Goal: Task Accomplishment & Management: Complete application form

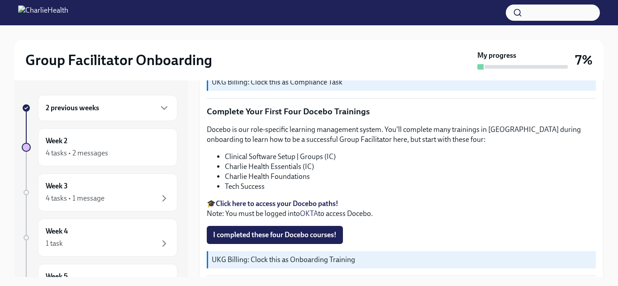
scroll to position [1310, 0]
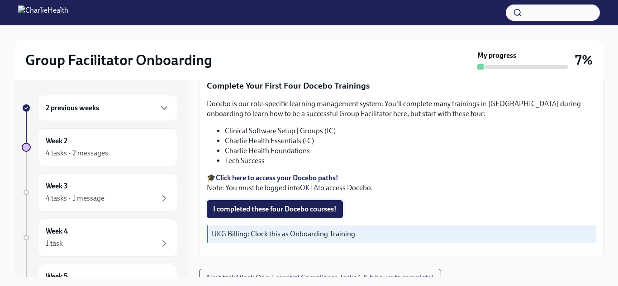
click at [333, 205] on span "I completed these four Docebo courses!" at bounding box center [275, 209] width 124 height 9
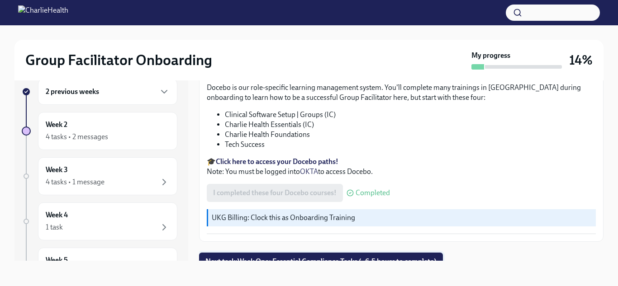
click at [342, 258] on span "Next task : Week One: Essential Compliance Tasks (~6.5 hours to complete)" at bounding box center [320, 262] width 231 height 9
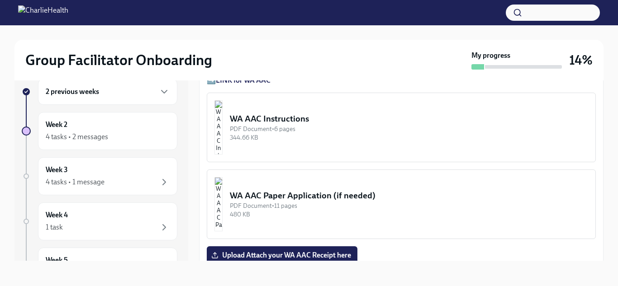
scroll to position [728, 0]
click at [304, 130] on div "PDF Document • 6 pages" at bounding box center [409, 130] width 358 height 9
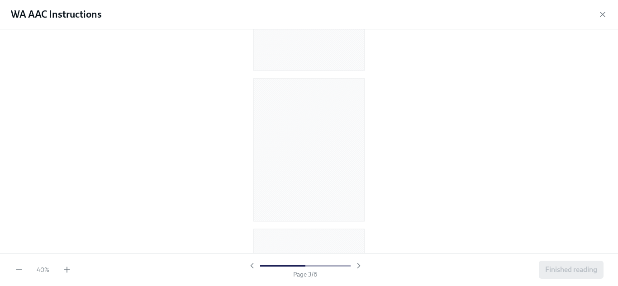
scroll to position [0, 0]
click at [71, 272] on icon "button" at bounding box center [66, 270] width 9 height 9
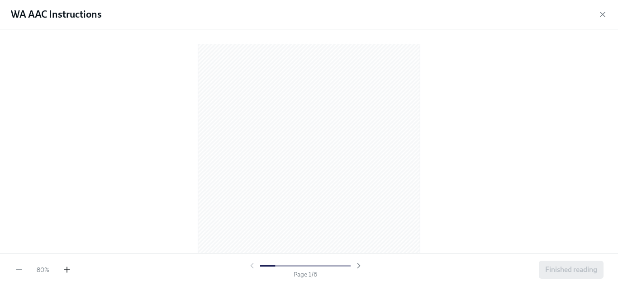
click at [71, 272] on icon "button" at bounding box center [66, 270] width 9 height 9
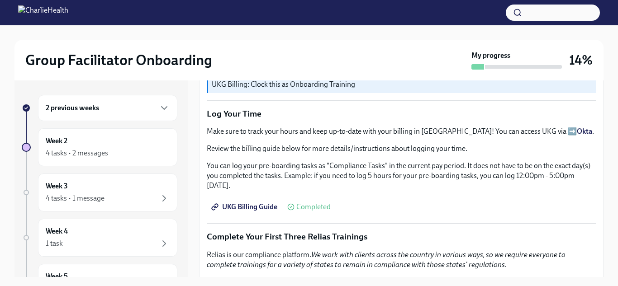
click at [138, 105] on div "2 previous weeks" at bounding box center [108, 108] width 124 height 11
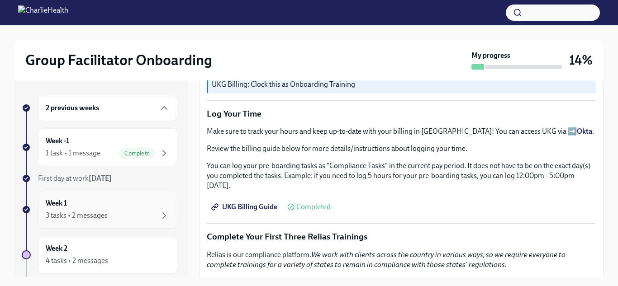
click at [109, 219] on div "3 tasks • 2 messages" at bounding box center [108, 215] width 124 height 11
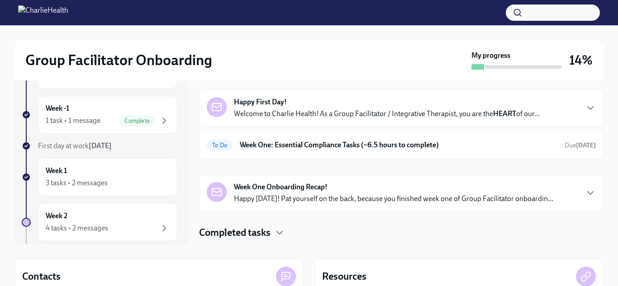
scroll to position [33, 0]
click at [380, 148] on h6 "Week One: Essential Compliance Tasks (~6.5 hours to complete)" at bounding box center [399, 145] width 318 height 10
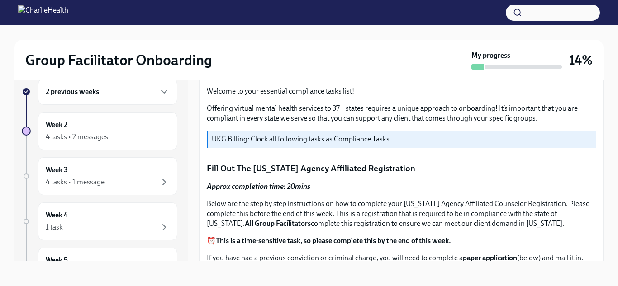
scroll to position [301, 0]
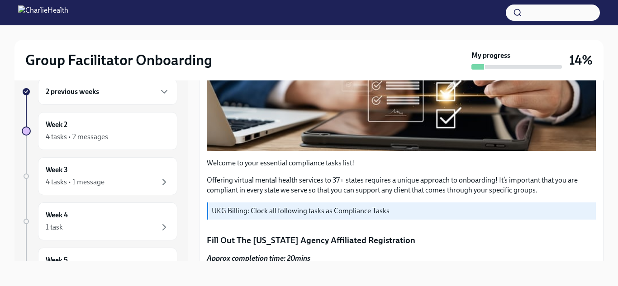
click at [396, 184] on p "Offering virtual mental health services to 37+ states requires a unique approac…" at bounding box center [401, 186] width 389 height 20
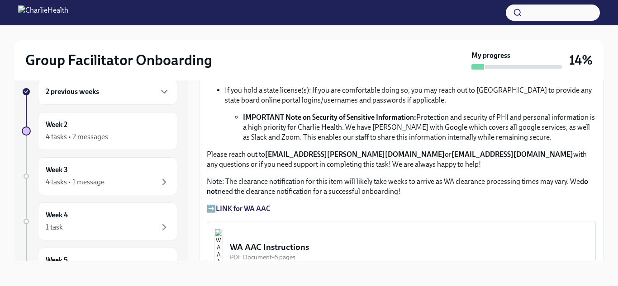
scroll to position [601, 0]
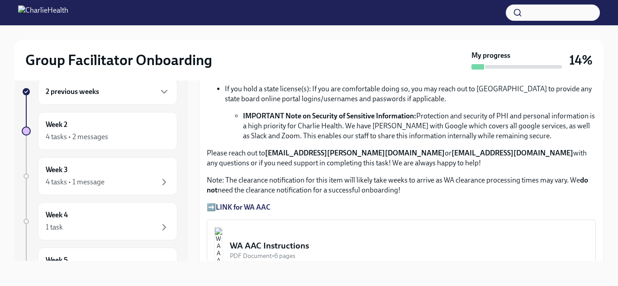
click at [248, 210] on strong "LINK for WA AAC" at bounding box center [243, 207] width 55 height 9
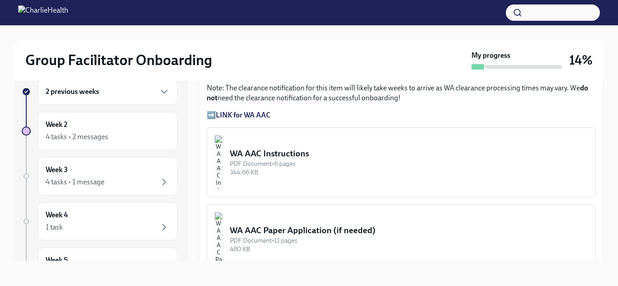
scroll to position [696, 0]
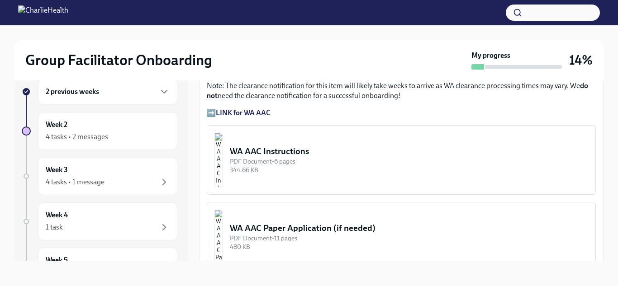
click at [352, 172] on div "344.66 KB" at bounding box center [409, 170] width 358 height 9
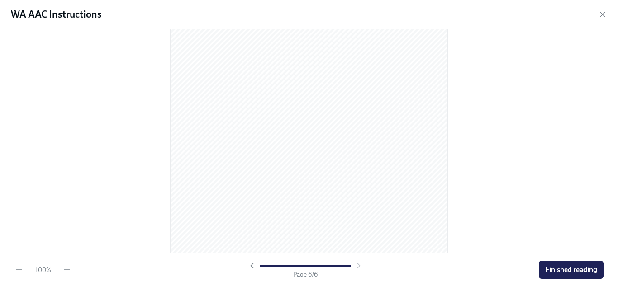
scroll to position [1983, 0]
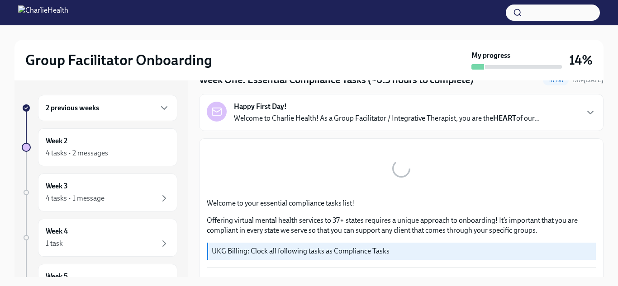
scroll to position [61, 0]
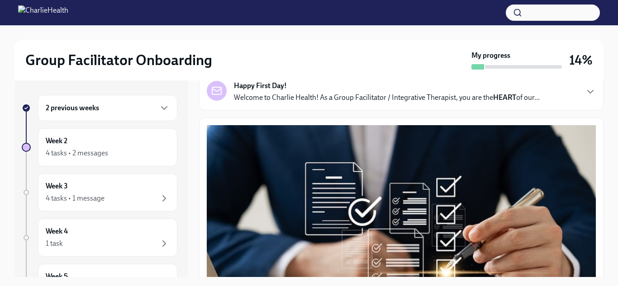
click at [172, 119] on div "2 previous weeks" at bounding box center [107, 108] width 139 height 26
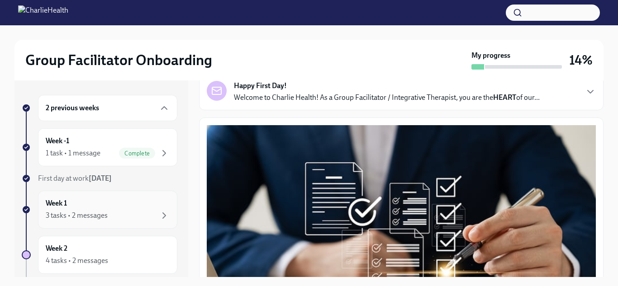
click at [102, 210] on div "Week 1 3 tasks • 2 messages" at bounding box center [108, 210] width 124 height 23
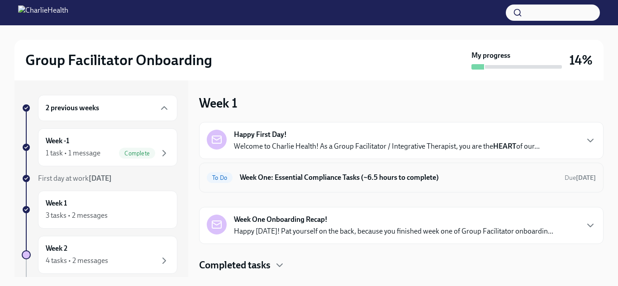
click at [539, 186] on div "To Do Week One: Essential Compliance Tasks (~6.5 hours to complete) Due [DATE]" at bounding box center [401, 178] width 405 height 30
click at [534, 182] on h6 "Week One: Essential Compliance Tasks (~6.5 hours to complete)" at bounding box center [399, 178] width 318 height 10
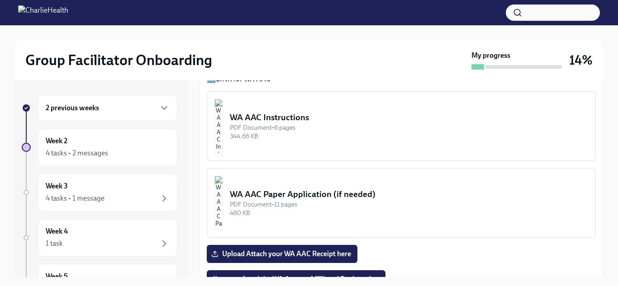
scroll to position [807, 0]
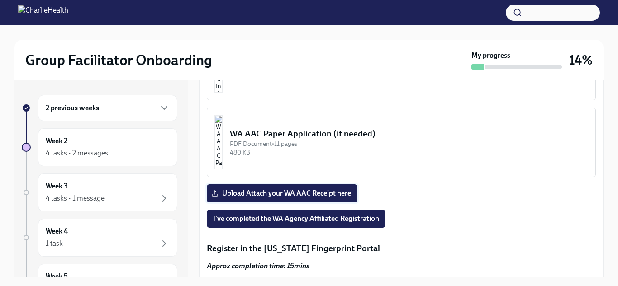
click at [244, 191] on span "Upload Attach your WA AAC Receipt here" at bounding box center [282, 193] width 138 height 9
click at [0, 0] on input "Upload Attach your WA AAC Receipt here" at bounding box center [0, 0] width 0 height 0
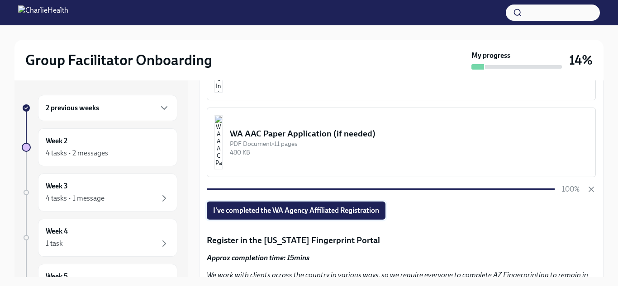
click at [336, 207] on span "I've completed the WA Agency Affiliated Registration" at bounding box center [296, 210] width 166 height 9
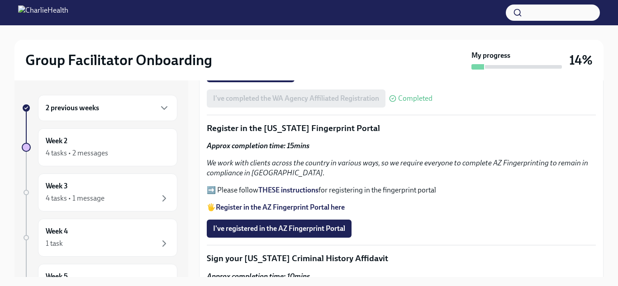
scroll to position [951, 0]
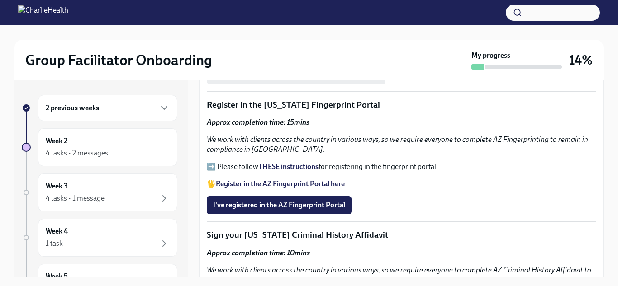
click at [283, 186] on strong "Register in the AZ Fingerprint Portal here" at bounding box center [280, 184] width 129 height 9
click at [292, 168] on strong "THESE instructions" at bounding box center [288, 166] width 60 height 9
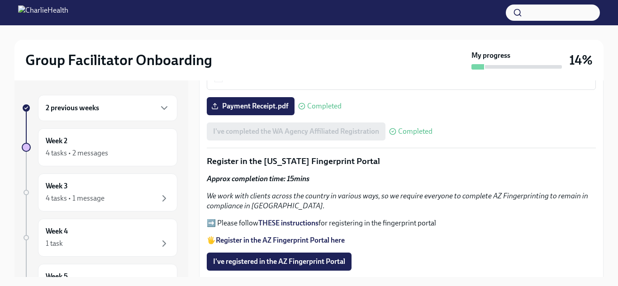
scroll to position [932, 0]
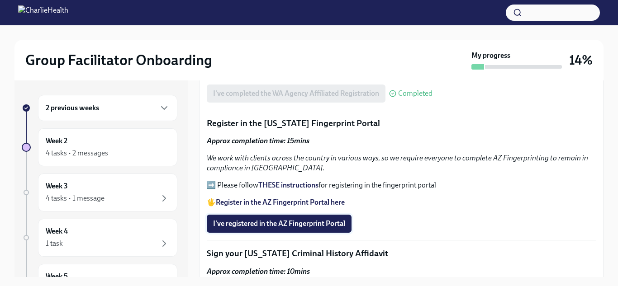
click at [287, 223] on span "I've registered in the AZ Fingerprint Portal" at bounding box center [279, 223] width 132 height 9
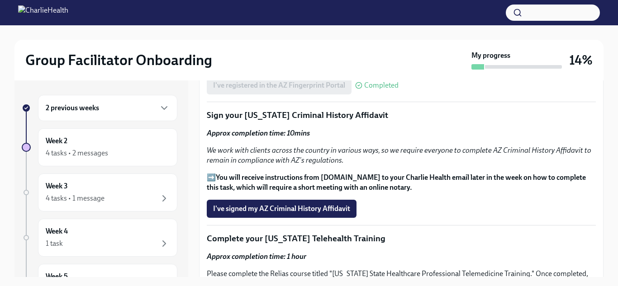
scroll to position [1069, 0]
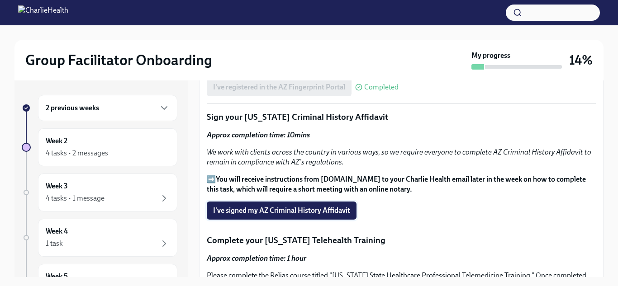
click at [308, 216] on button "I've signed my AZ Criminal History Affidavit" at bounding box center [282, 211] width 150 height 18
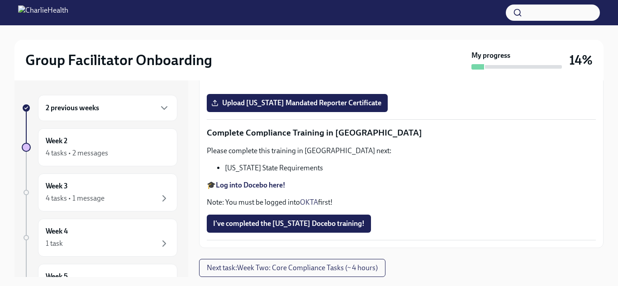
scroll to position [1604, 0]
click at [0, 0] on input "Upload [US_STATE] Telehealth Certificate" at bounding box center [0, 0] width 0 height 0
click at [325, 108] on span "Upload [US_STATE] Mandated Reporter Certificate" at bounding box center [297, 103] width 168 height 9
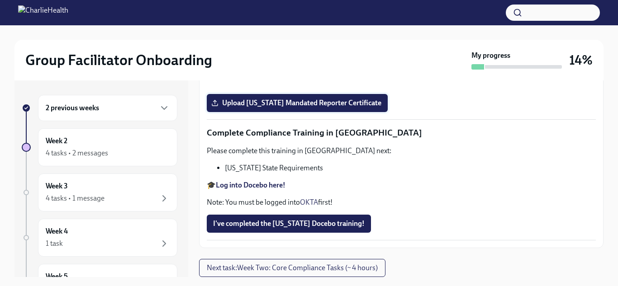
click at [0, 0] on input "Upload [US_STATE] Mandated Reporter Certificate" at bounding box center [0, 0] width 0 height 0
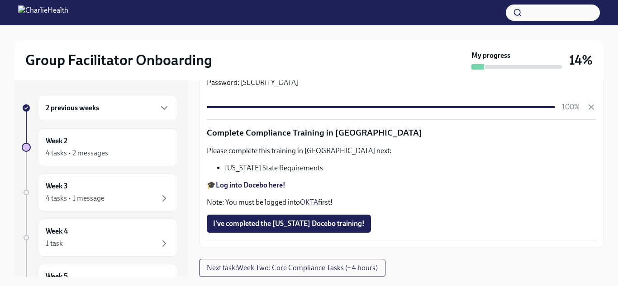
scroll to position [16, 0]
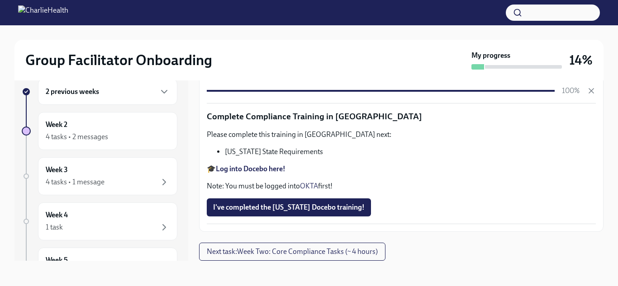
click at [254, 172] on strong "Log into Docebo here!" at bounding box center [251, 169] width 70 height 9
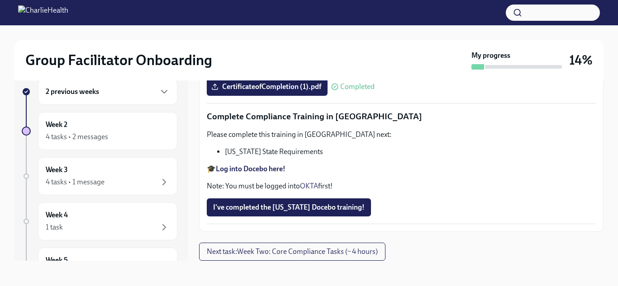
scroll to position [2089, 0]
click at [266, 210] on span "I've completed the [US_STATE] Docebo training!" at bounding box center [289, 207] width 152 height 9
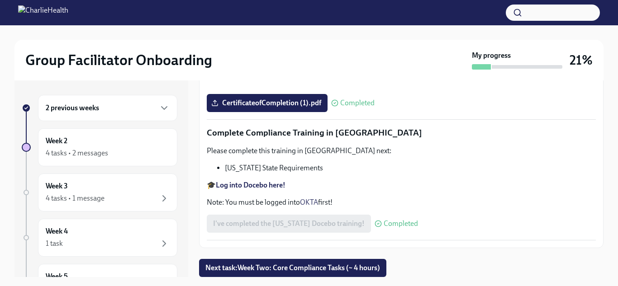
scroll to position [16, 0]
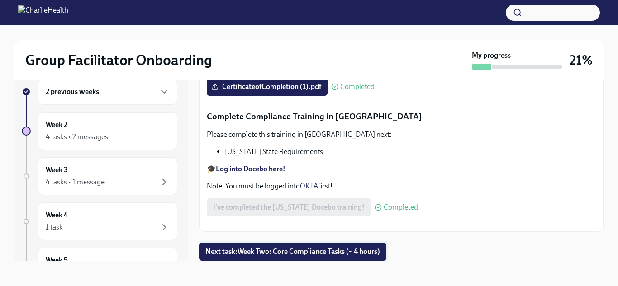
click at [323, 251] on span "Next task : Week Two: Core Compliance Tasks (~ 4 hours)" at bounding box center [292, 252] width 175 height 9
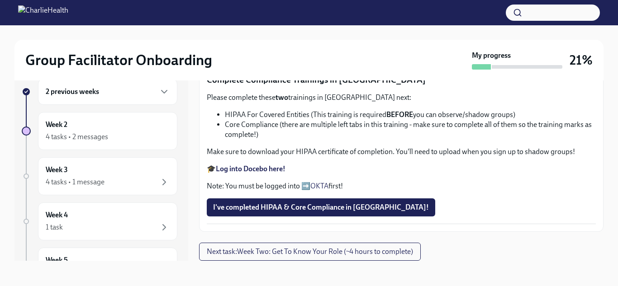
scroll to position [622, 0]
